Goal: Task Accomplishment & Management: Manage account settings

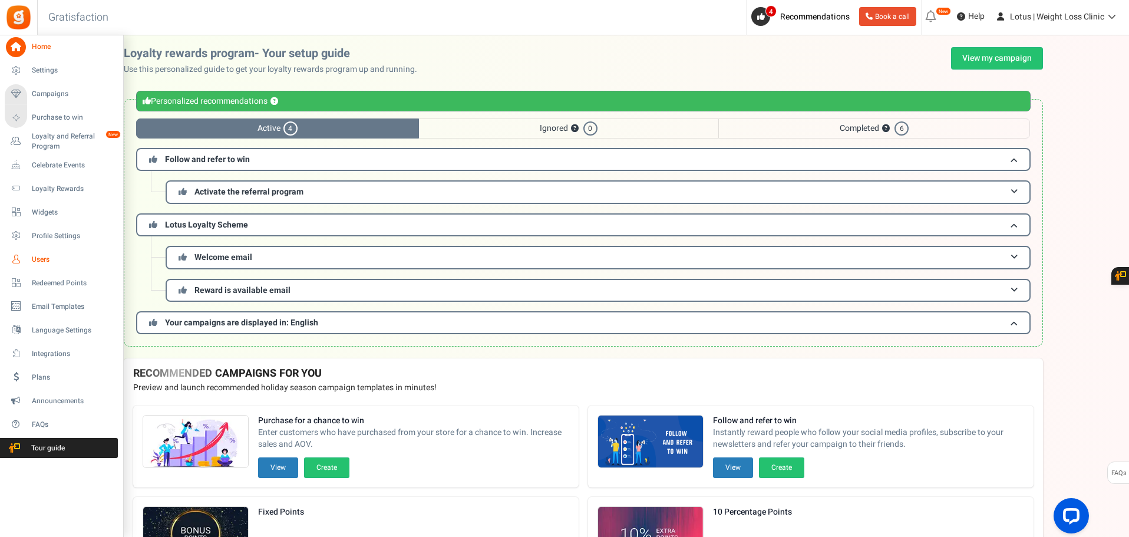
click at [31, 260] on link "Users" at bounding box center [61, 259] width 113 height 20
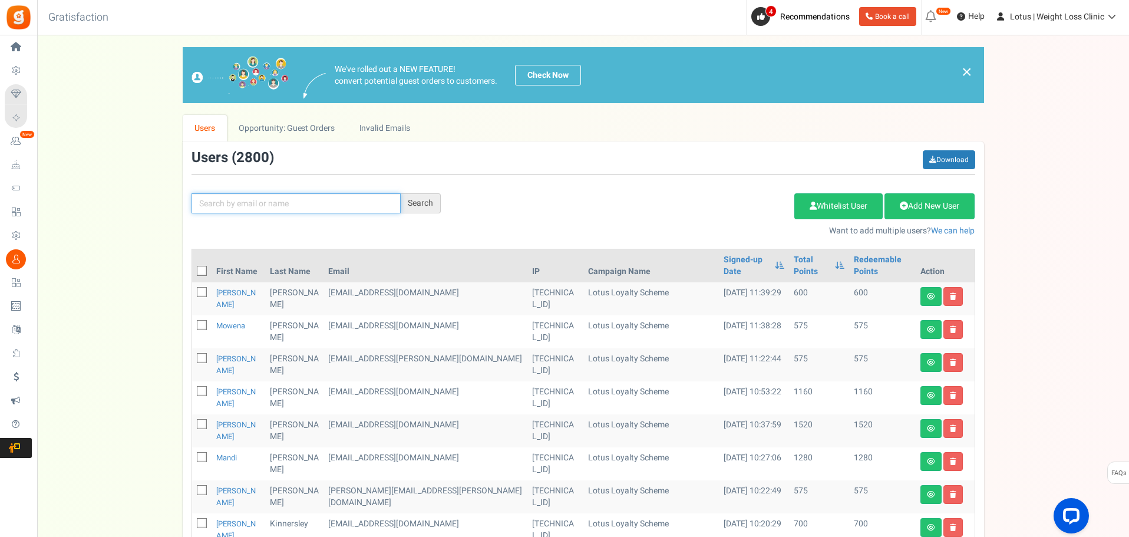
click at [256, 209] on input "text" at bounding box center [296, 203] width 209 height 20
type input "[PERSON_NAME]"
click at [414, 205] on div "Search" at bounding box center [421, 203] width 40 height 20
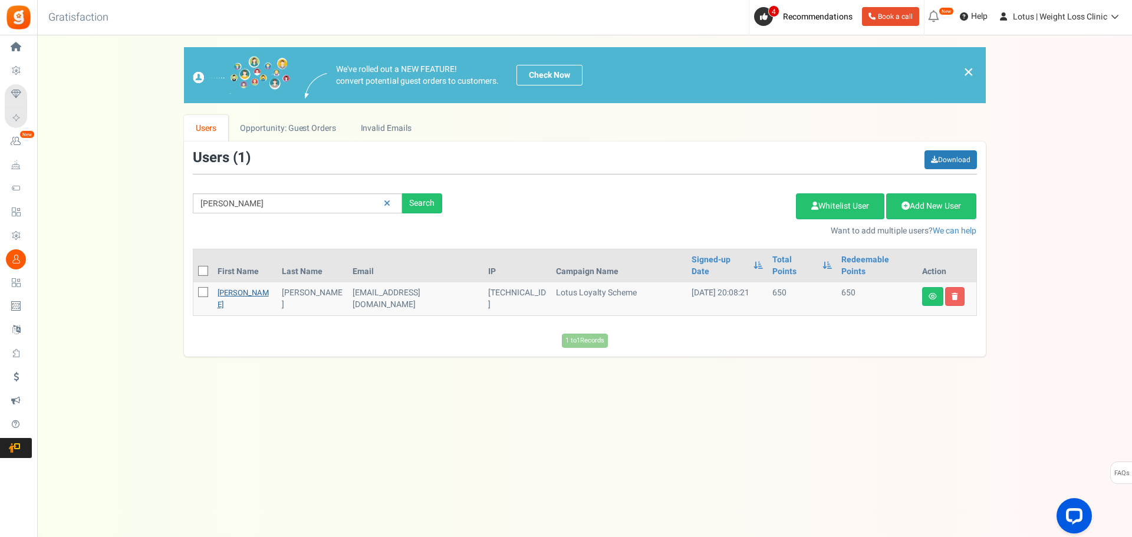
click at [240, 287] on link "[PERSON_NAME]" at bounding box center [242, 298] width 51 height 23
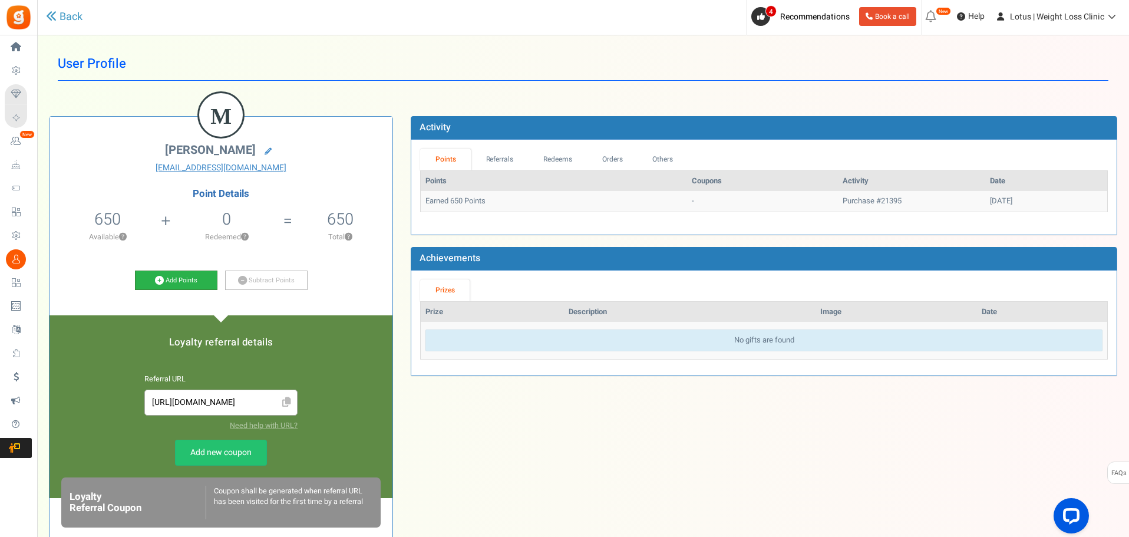
click at [198, 277] on link "Add Points" at bounding box center [176, 281] width 83 height 20
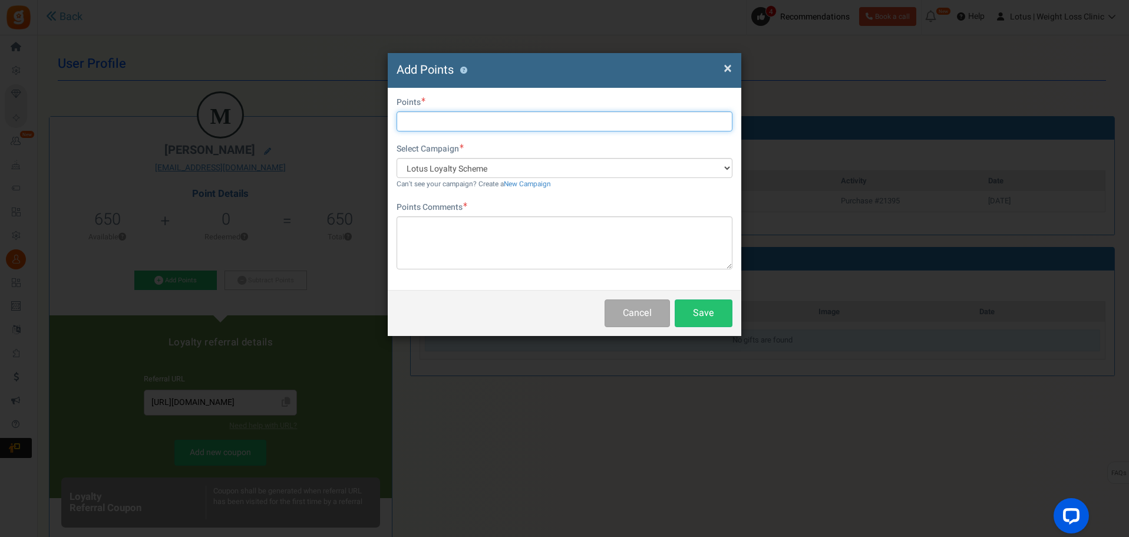
click at [457, 128] on input "text" at bounding box center [565, 121] width 336 height 20
type input "500"
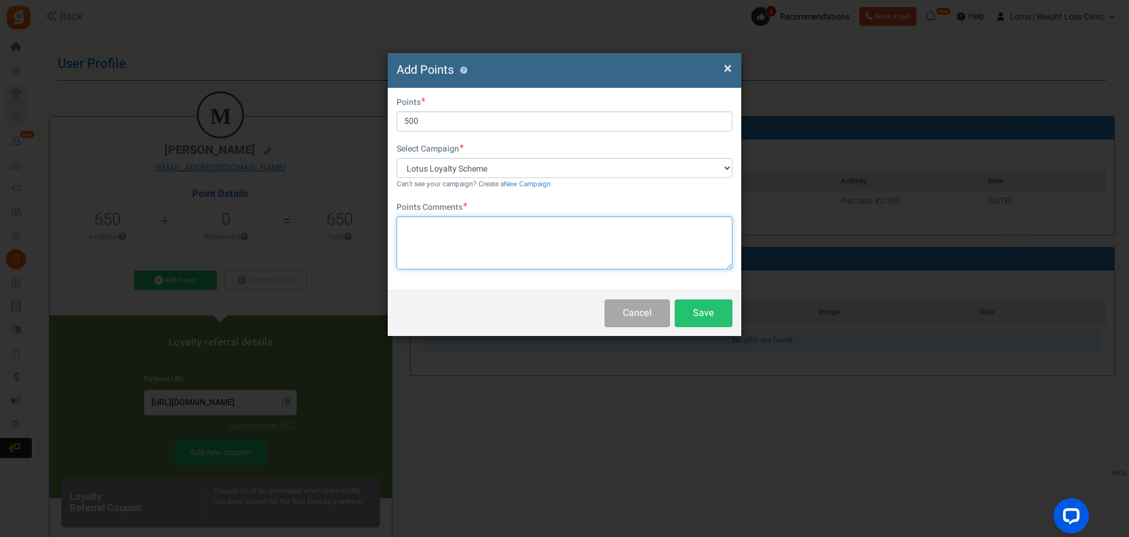
click at [441, 228] on textarea at bounding box center [565, 242] width 336 height 53
drag, startPoint x: 471, startPoint y: 240, endPoint x: 380, endPoint y: 226, distance: 91.9
click at [380, 226] on div "× Close Add Points ? First Name Last Name Email [EMAIL_ADDRESS][DOMAIN_NAME] Do…" at bounding box center [564, 268] width 1129 height 537
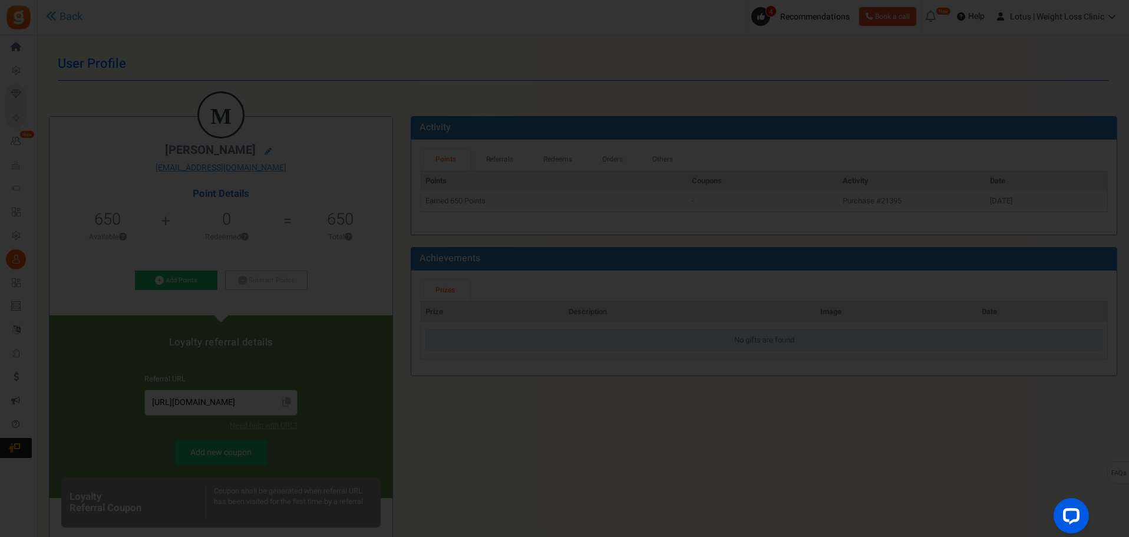
type textarea "Proce diff"
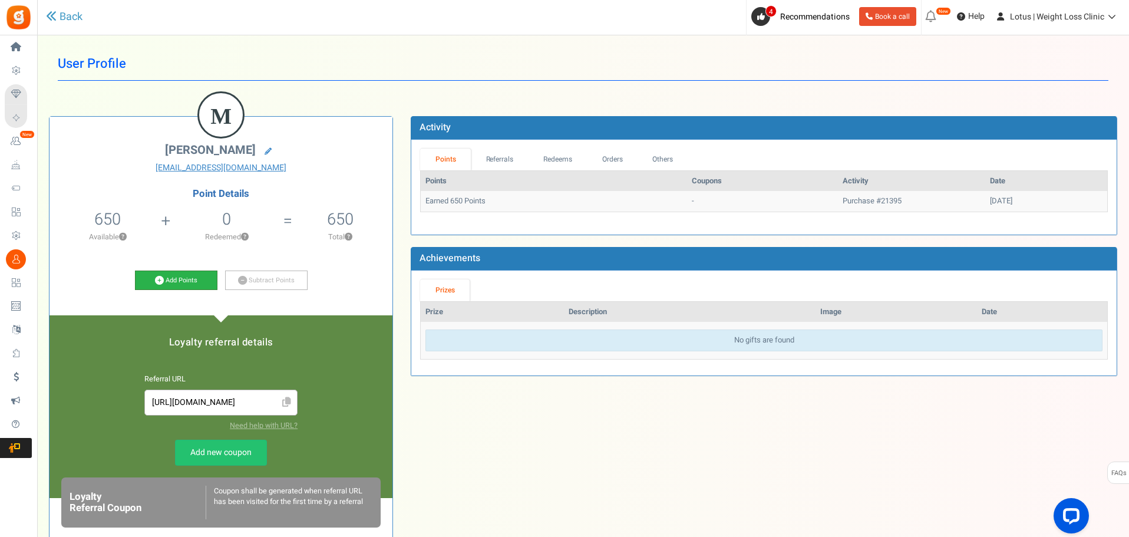
click at [174, 274] on link "Add Points" at bounding box center [176, 281] width 83 height 20
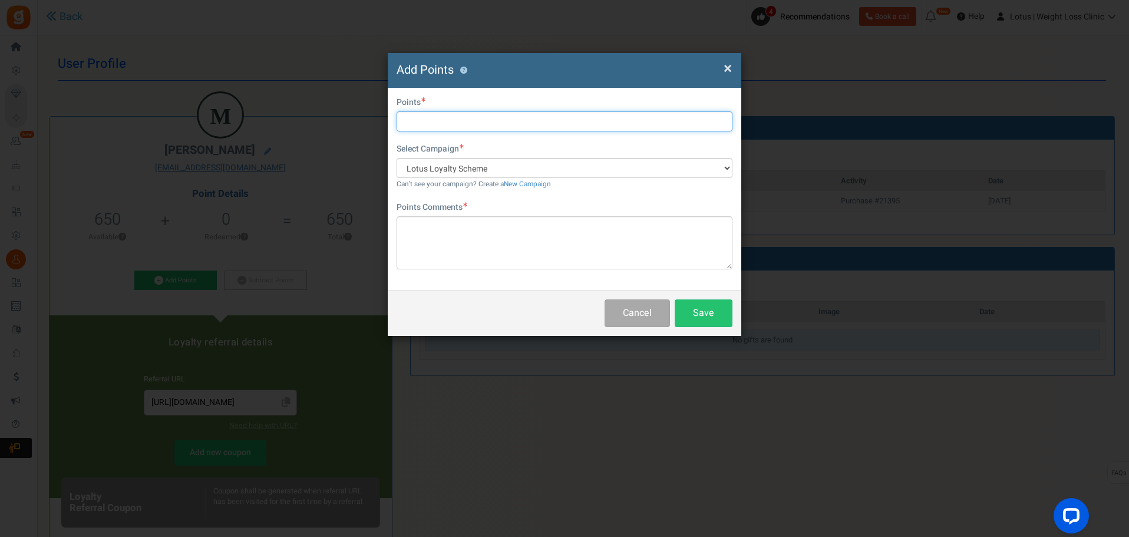
click at [453, 123] on input "text" at bounding box center [565, 121] width 336 height 20
type input "500"
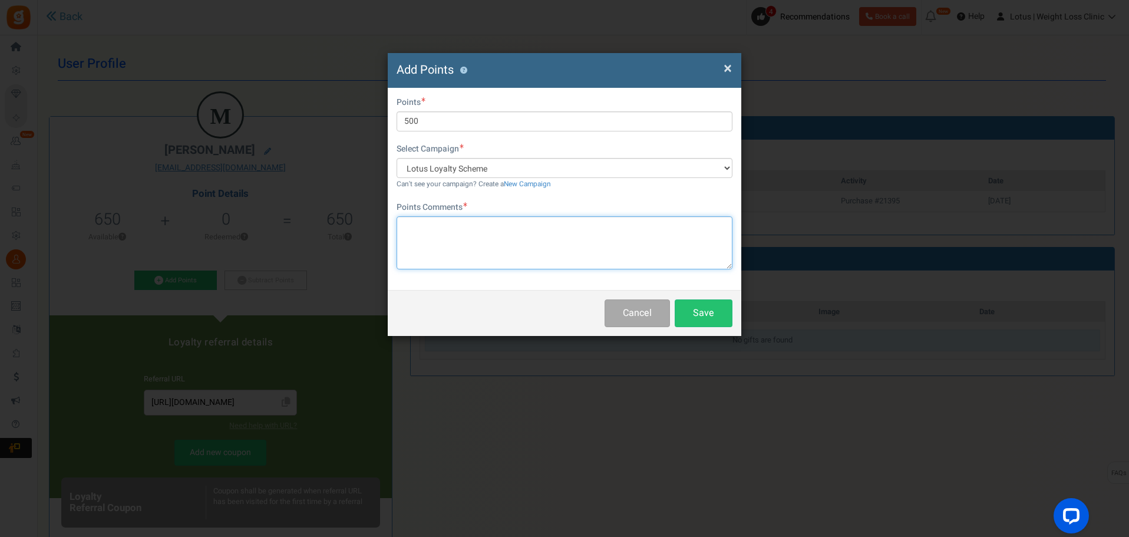
click at [461, 229] on textarea at bounding box center [565, 242] width 336 height 53
type textarea "Changed dose"
click at [708, 319] on button "Save" at bounding box center [704, 313] width 58 height 28
